Goal: Complete application form: Complete application form

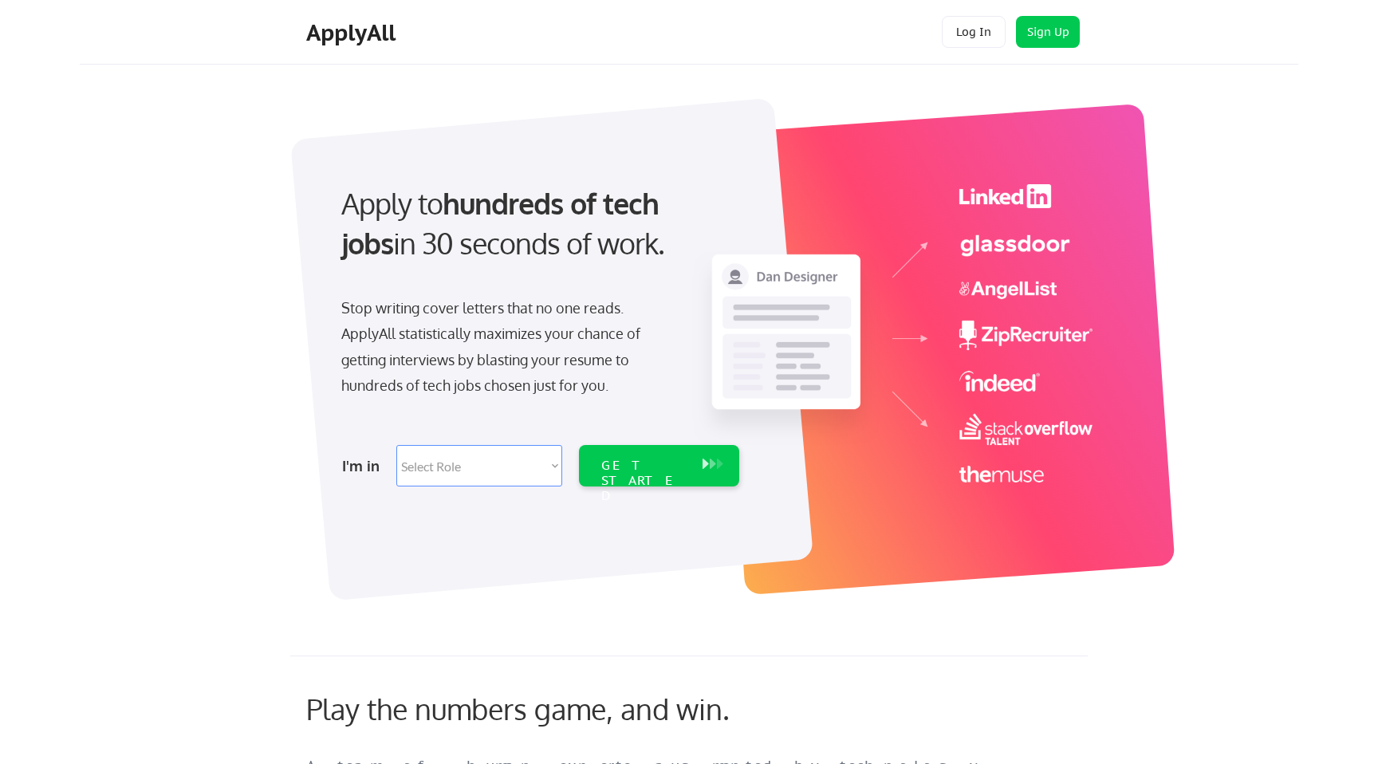
click at [518, 466] on select "Select Role Software Engineering Product Management Customer Success Sales UI/U…" at bounding box center [479, 465] width 166 height 41
select select ""engineering""
click at [396, 445] on select "Select Role Software Engineering Product Management Customer Success Sales UI/U…" at bounding box center [479, 465] width 166 height 41
select select ""engineering""
click at [664, 461] on div "GET STARTED" at bounding box center [643, 481] width 85 height 46
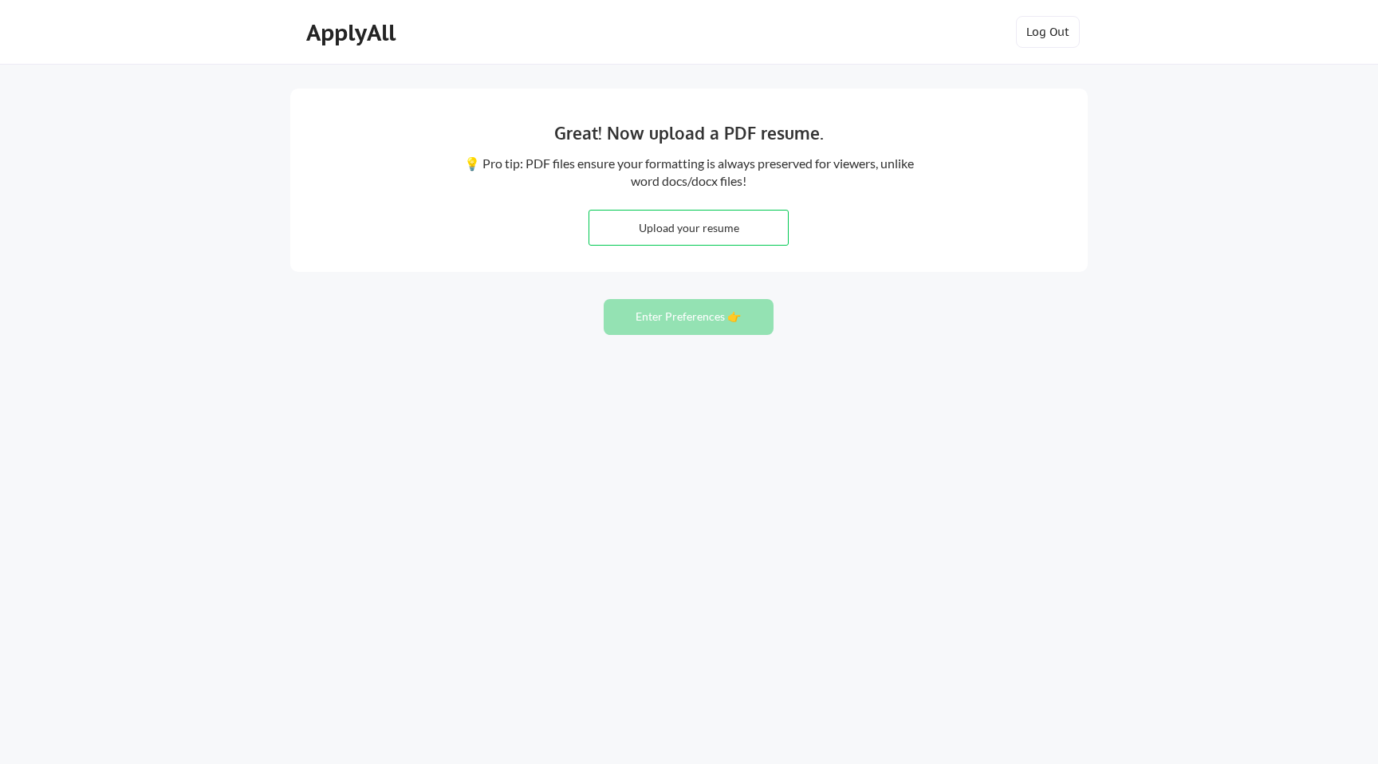
click at [725, 234] on input "file" at bounding box center [688, 228] width 199 height 34
type input "C:\fakepath\Resume NeelanshSahai (1).pdf"
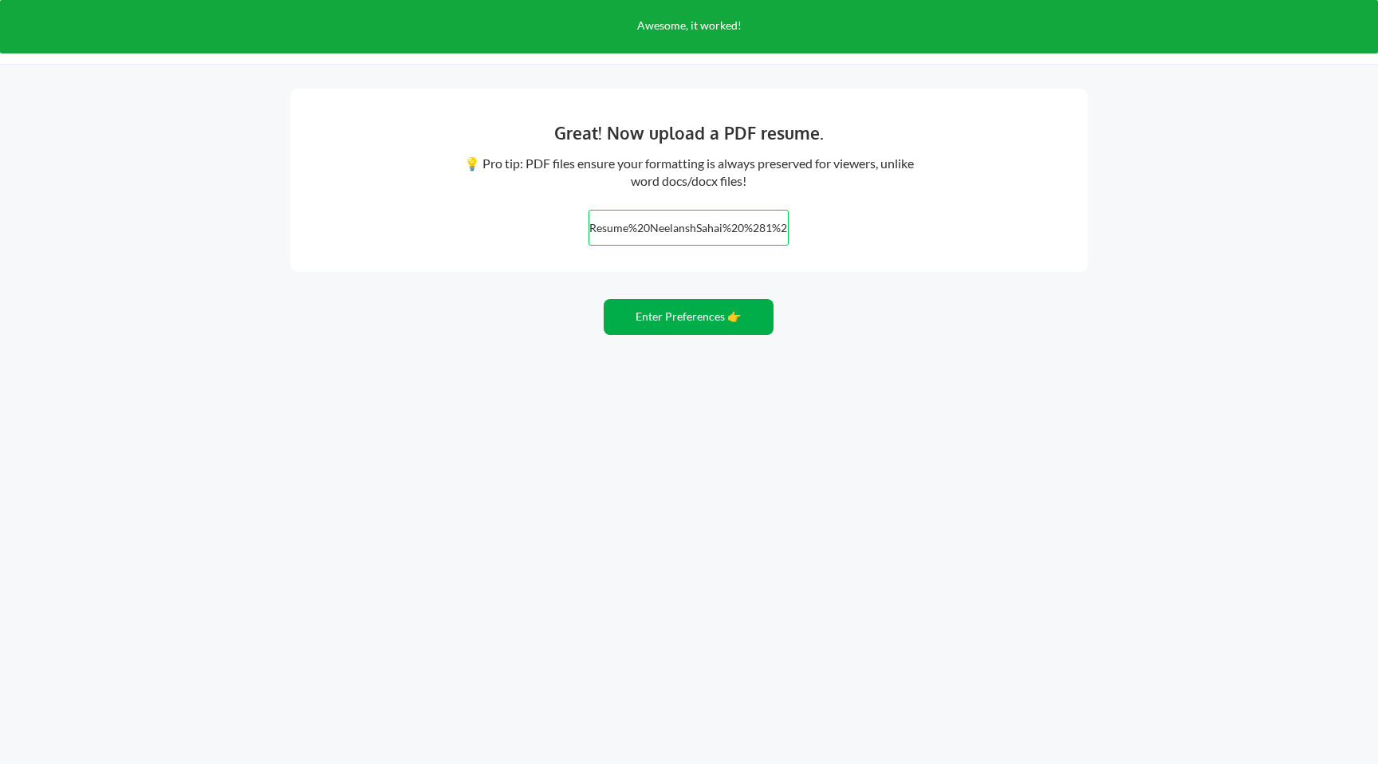
click at [699, 317] on button "Enter Preferences 👉" at bounding box center [689, 317] width 170 height 36
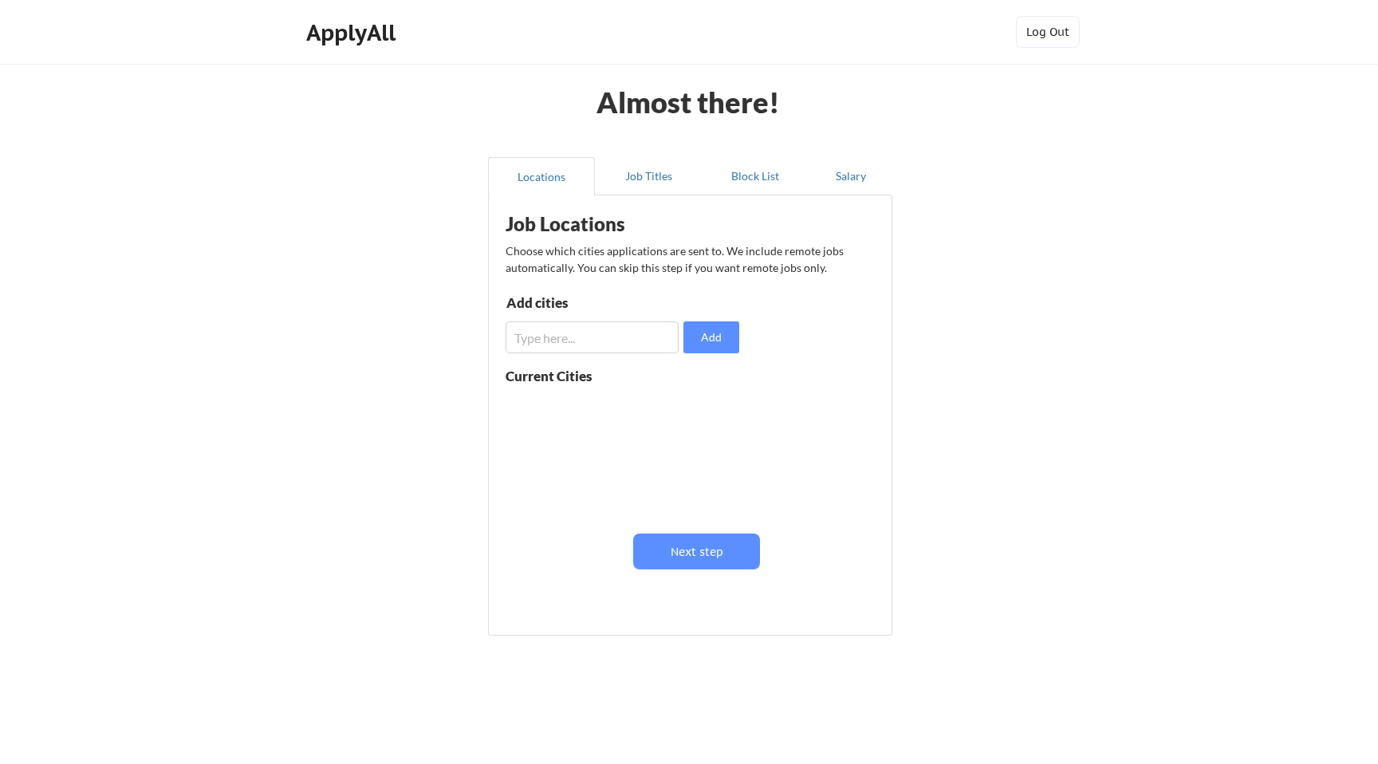
click at [610, 336] on input "input" at bounding box center [592, 337] width 173 height 32
type input "Bangalore"
click at [711, 337] on button "Add" at bounding box center [712, 337] width 56 height 32
click at [593, 352] on input "input" at bounding box center [592, 337] width 173 height 32
type input "Gurugram"
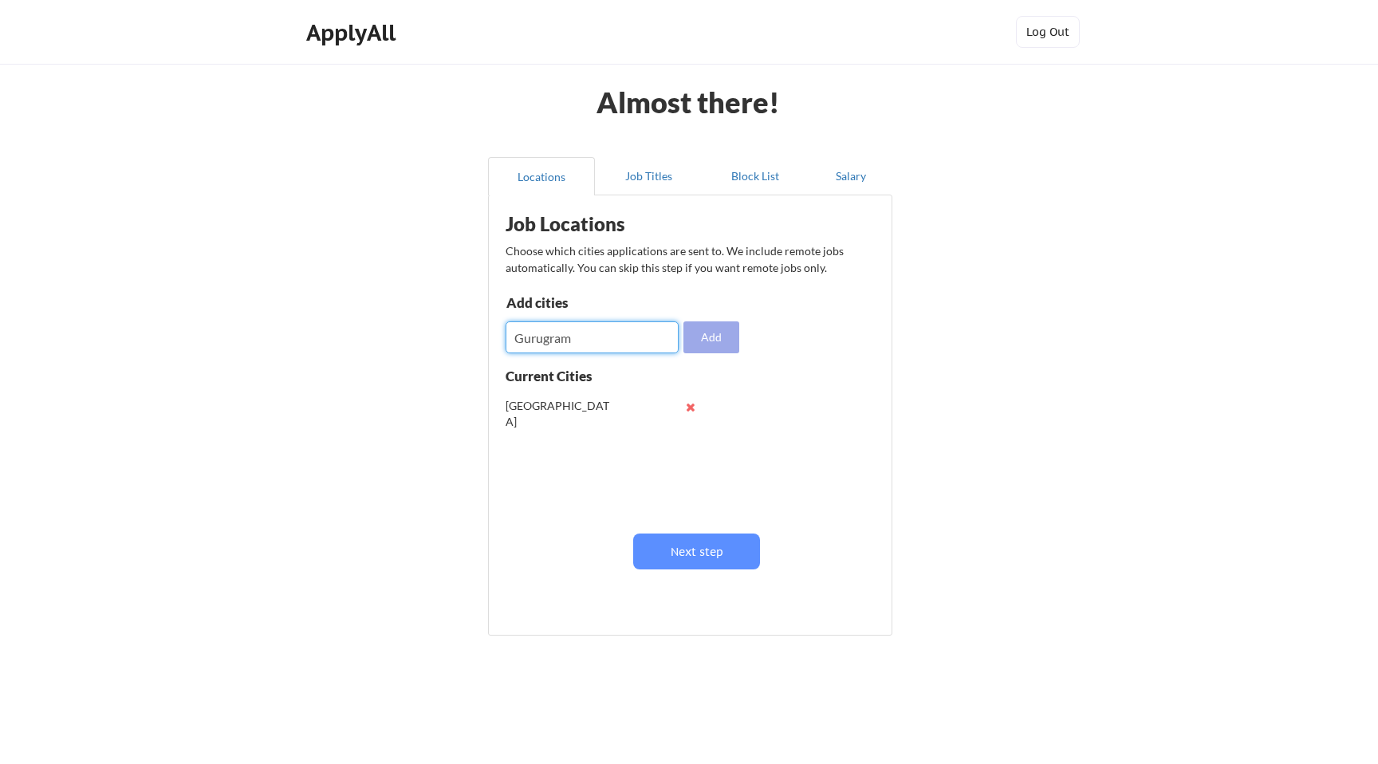
click at [707, 329] on button "Add" at bounding box center [712, 337] width 56 height 32
click at [621, 346] on input "input" at bounding box center [592, 337] width 173 height 32
type input "Lucknow"
click at [703, 341] on button "Add" at bounding box center [712, 337] width 56 height 32
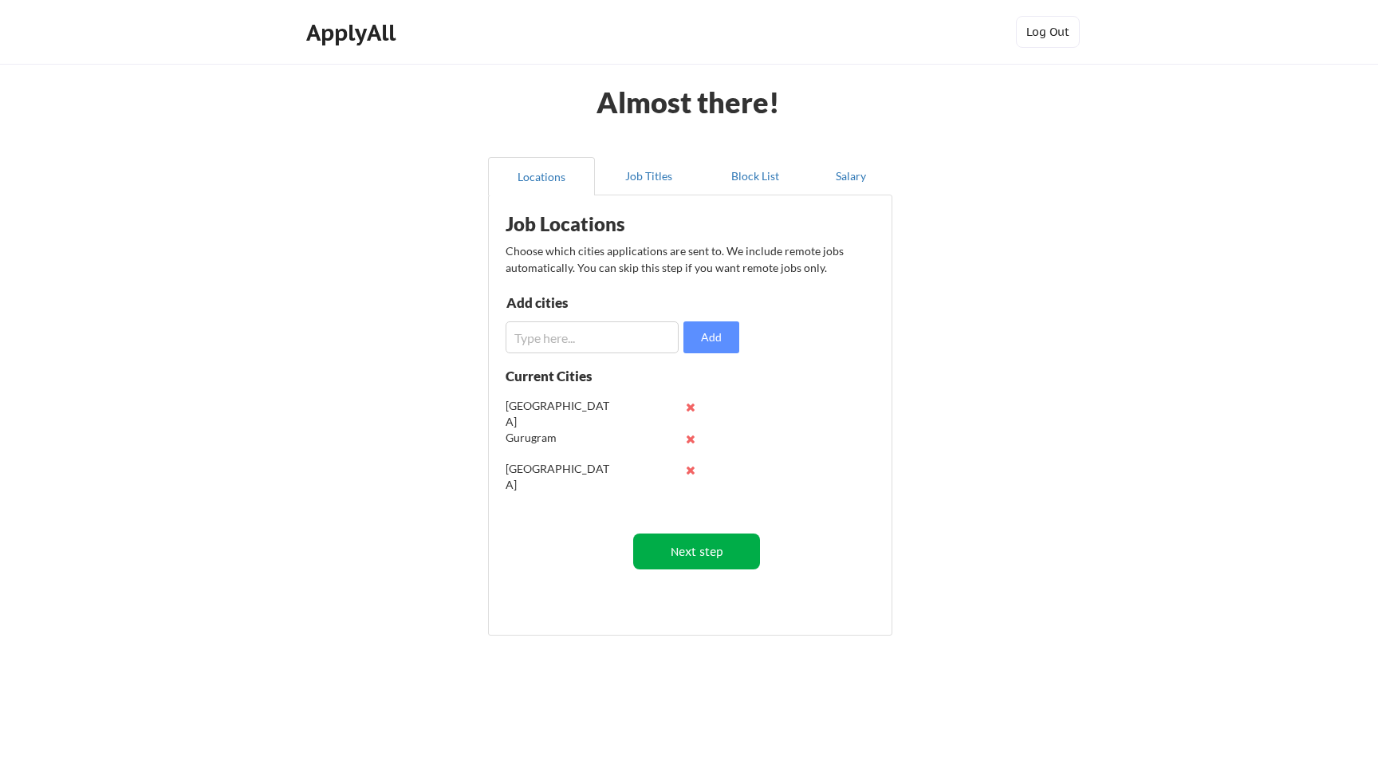
click at [711, 557] on button "Next step" at bounding box center [696, 552] width 127 height 36
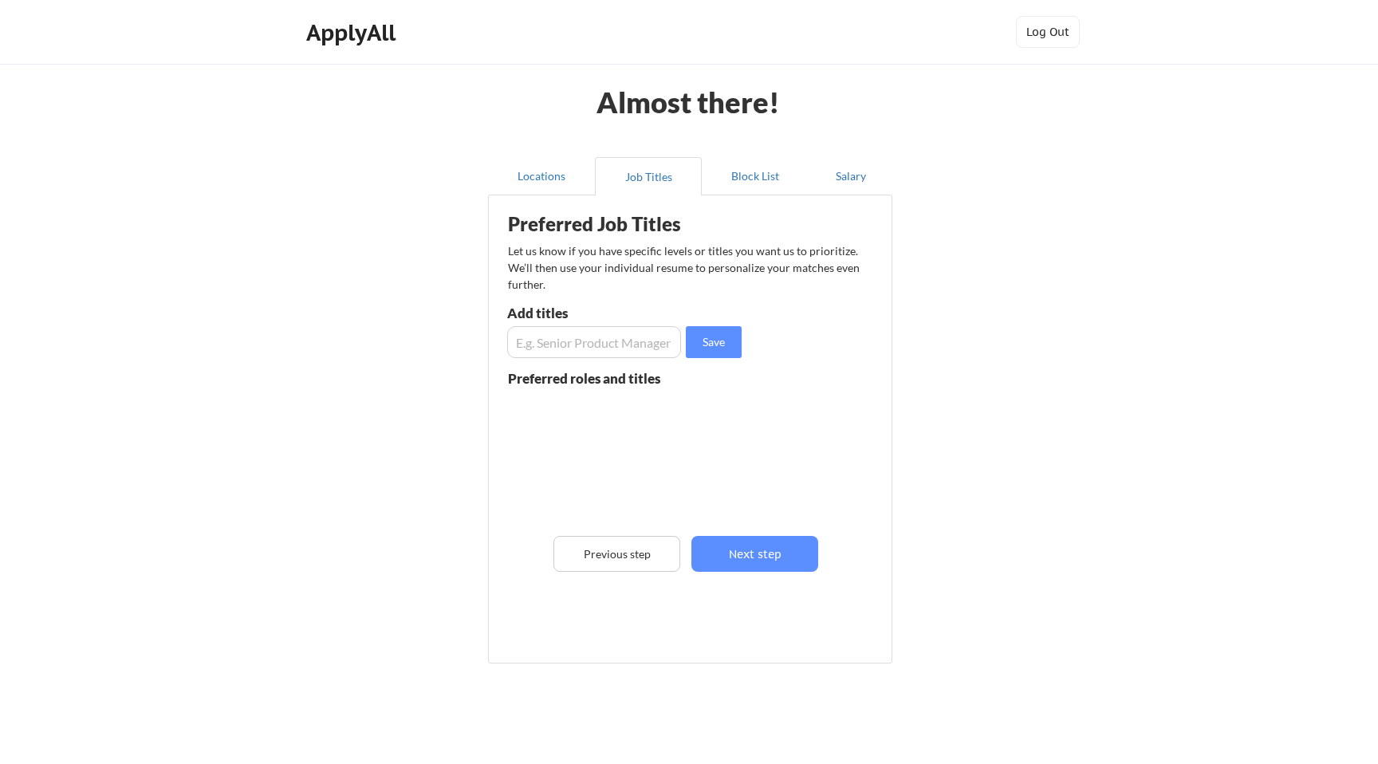
click at [581, 338] on input "input" at bounding box center [594, 342] width 174 height 32
type input "Senior Software Engineer - Android"
click at [719, 343] on button "Save" at bounding box center [714, 342] width 56 height 32
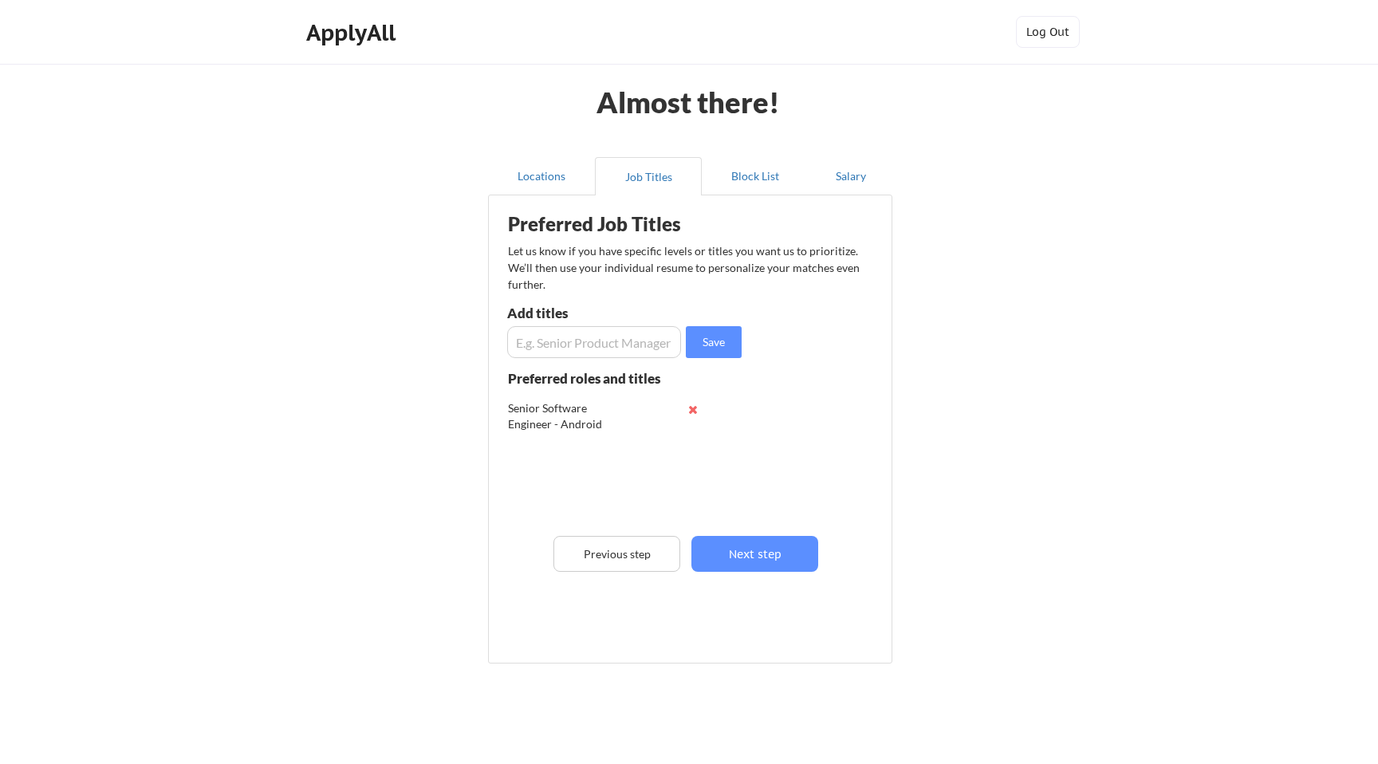
click at [597, 339] on input "input" at bounding box center [594, 342] width 174 height 32
type input "Senior Mobile Engineer"
click at [707, 342] on button "Save" at bounding box center [714, 342] width 56 height 32
click at [758, 551] on button "Next step" at bounding box center [754, 554] width 127 height 36
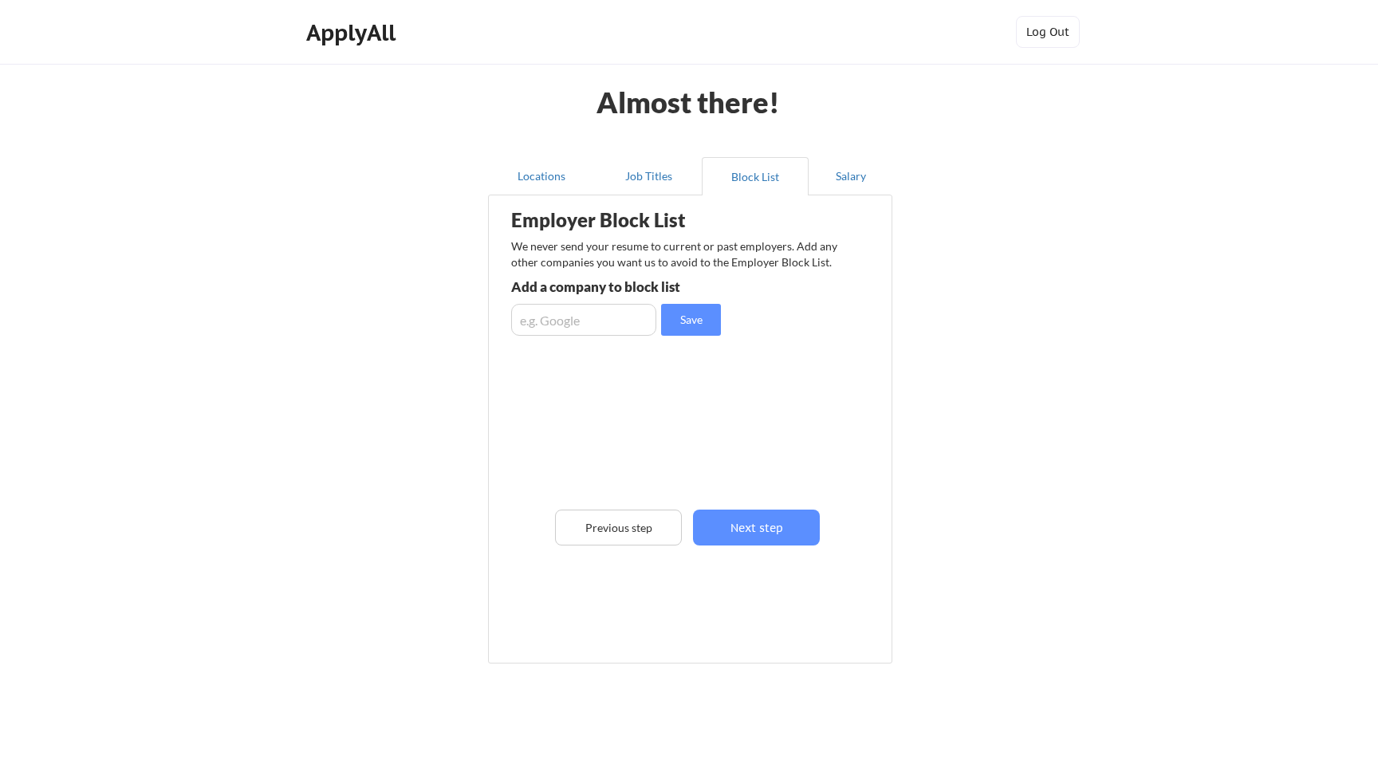
click at [589, 325] on input "input" at bounding box center [583, 320] width 145 height 32
type input "Google"
click at [683, 314] on button "Save" at bounding box center [691, 320] width 60 height 32
click at [574, 319] on input "input" at bounding box center [583, 320] width 145 height 32
type input "W"
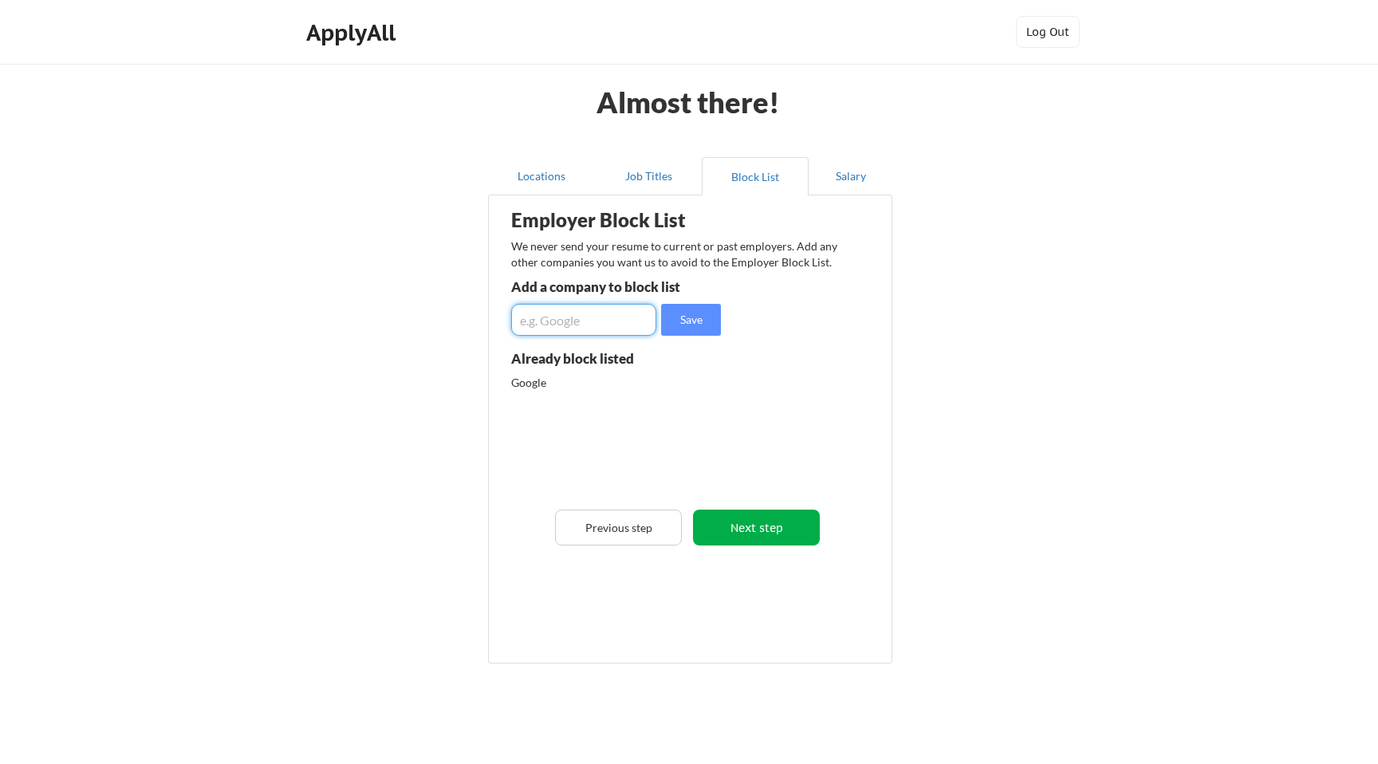
click at [762, 543] on button "Next step" at bounding box center [756, 528] width 127 height 36
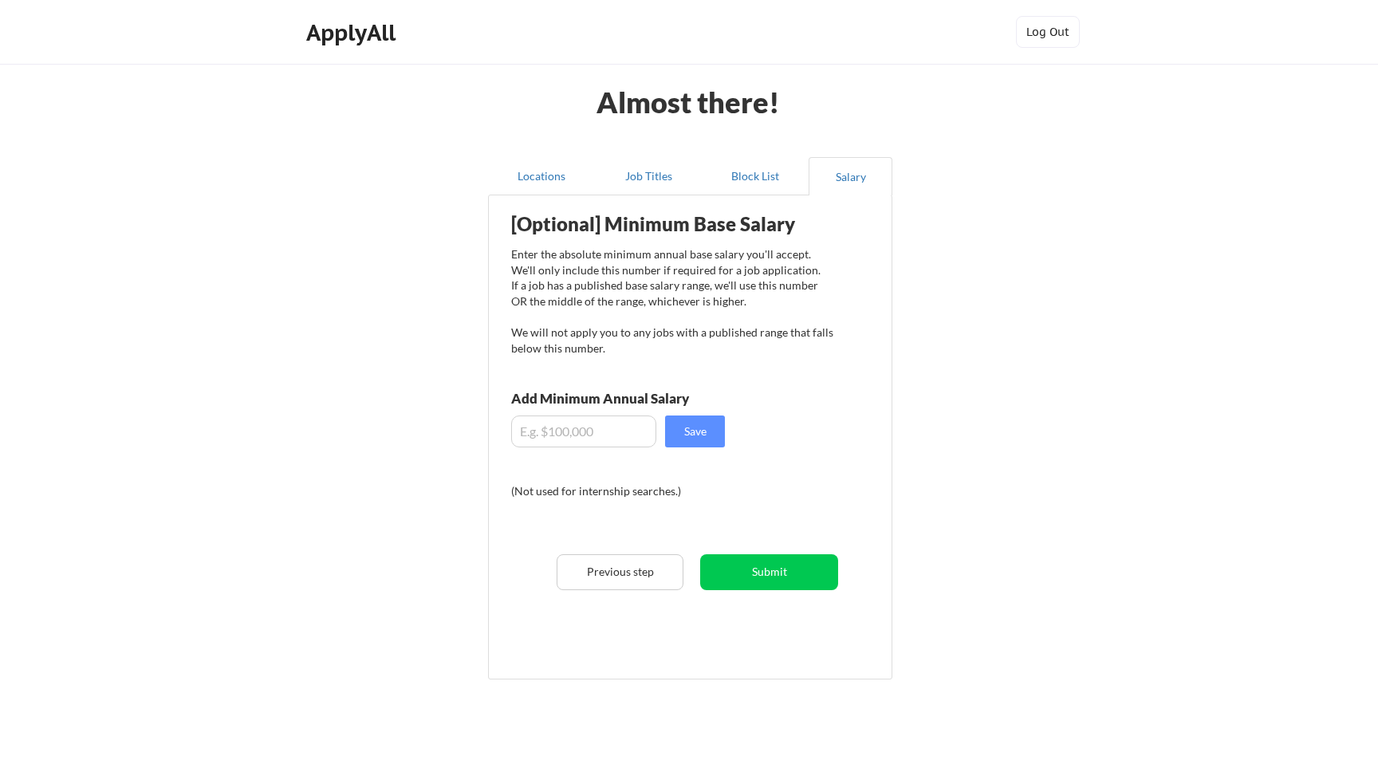
click at [576, 434] on input "input" at bounding box center [583, 432] width 145 height 32
click at [691, 424] on button "Save" at bounding box center [695, 432] width 60 height 32
click at [594, 428] on input "input" at bounding box center [583, 432] width 145 height 32
click at [1007, 396] on div "Almost there! Locations Job Titles Block List Salary Employer Block List We nev…" at bounding box center [689, 412] width 1378 height 825
click at [538, 427] on input "input" at bounding box center [583, 432] width 145 height 32
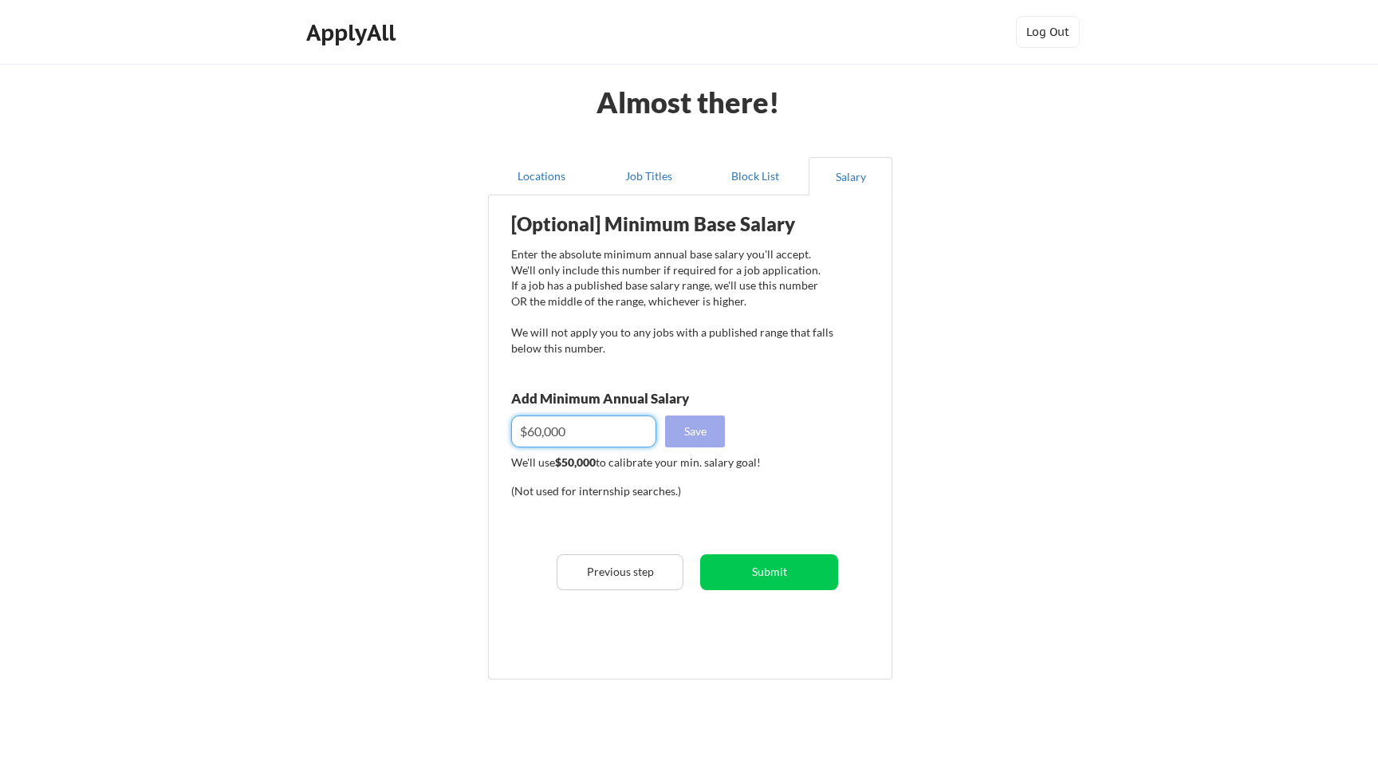
type input "$60,000"
click at [703, 442] on button "Save" at bounding box center [695, 432] width 60 height 32
click at [787, 575] on button "Submit" at bounding box center [769, 572] width 138 height 36
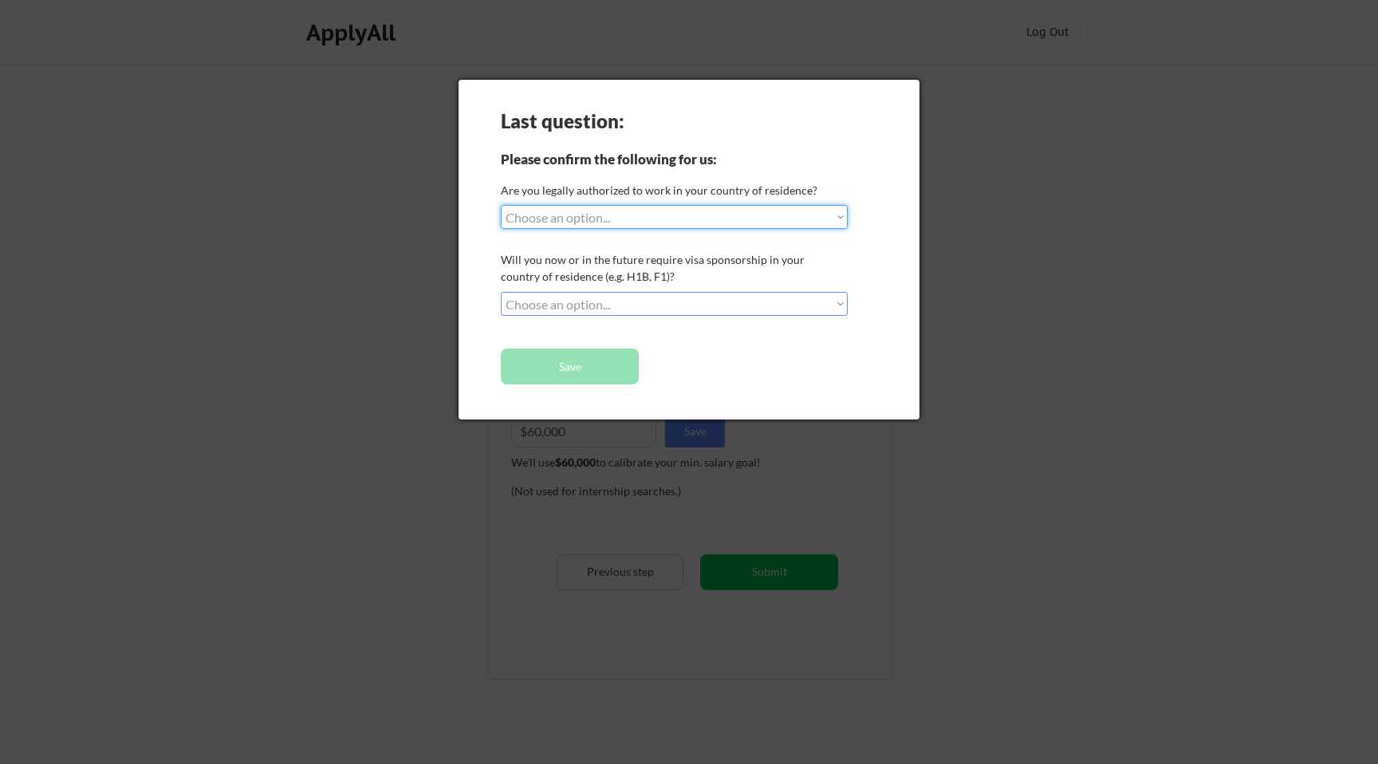
click at [635, 215] on select "Choose an option... Yes, I am a US Citizen Yes, I am a Canadian Citizen Yes, I …" at bounding box center [674, 217] width 347 height 24
click at [666, 221] on select "Choose an option... Yes, I am a US Citizen Yes, I am a Canadian Citizen Yes, I …" at bounding box center [674, 217] width 347 height 24
select select ""yes__i_am_an_other_permanent_resident""
click at [501, 205] on select "Choose an option... Yes, I am a US Citizen Yes, I am a Canadian Citizen Yes, I …" at bounding box center [674, 217] width 347 height 24
click at [704, 294] on select "Choose an option... No, I will not need sponsorship Yes, I will need sponsorship" at bounding box center [674, 304] width 347 height 24
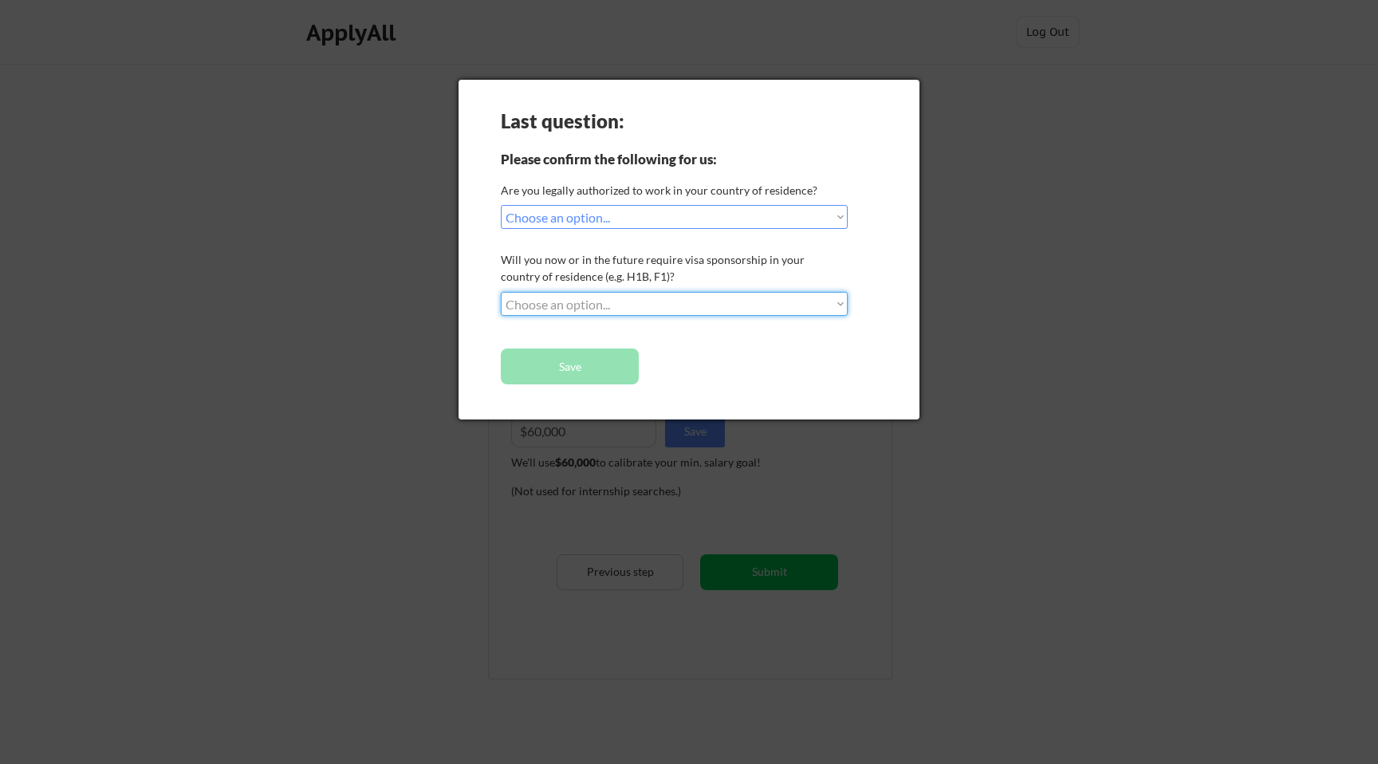
select select ""no__i_will_not_need_sponsorship""
click at [501, 292] on select "Choose an option... No, I will not need sponsorship Yes, I will need sponsorship" at bounding box center [674, 304] width 347 height 24
click at [759, 355] on div "Last question: Please confirm the following for us: Are you legally authorized …" at bounding box center [689, 250] width 461 height 340
click at [552, 378] on button "Save" at bounding box center [570, 367] width 138 height 36
